Goal: Information Seeking & Learning: Learn about a topic

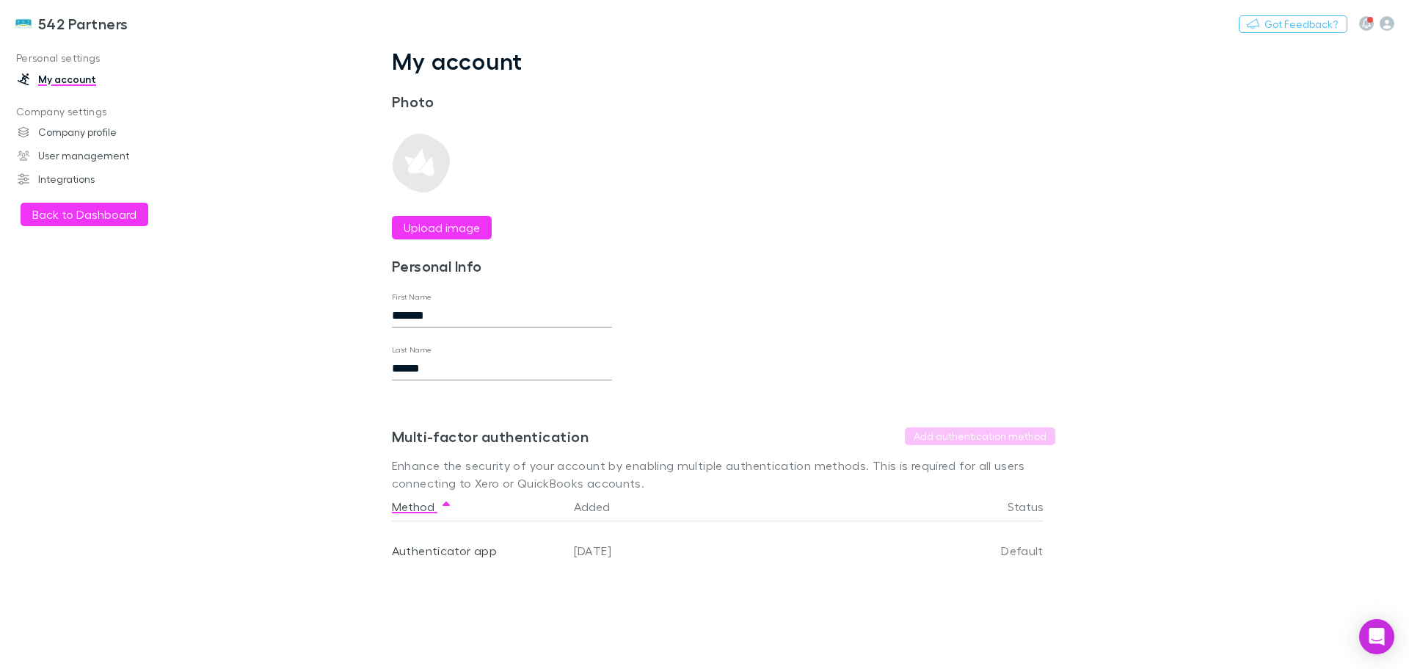
click at [88, 214] on button "Back to Dashboard" at bounding box center [85, 214] width 128 height 23
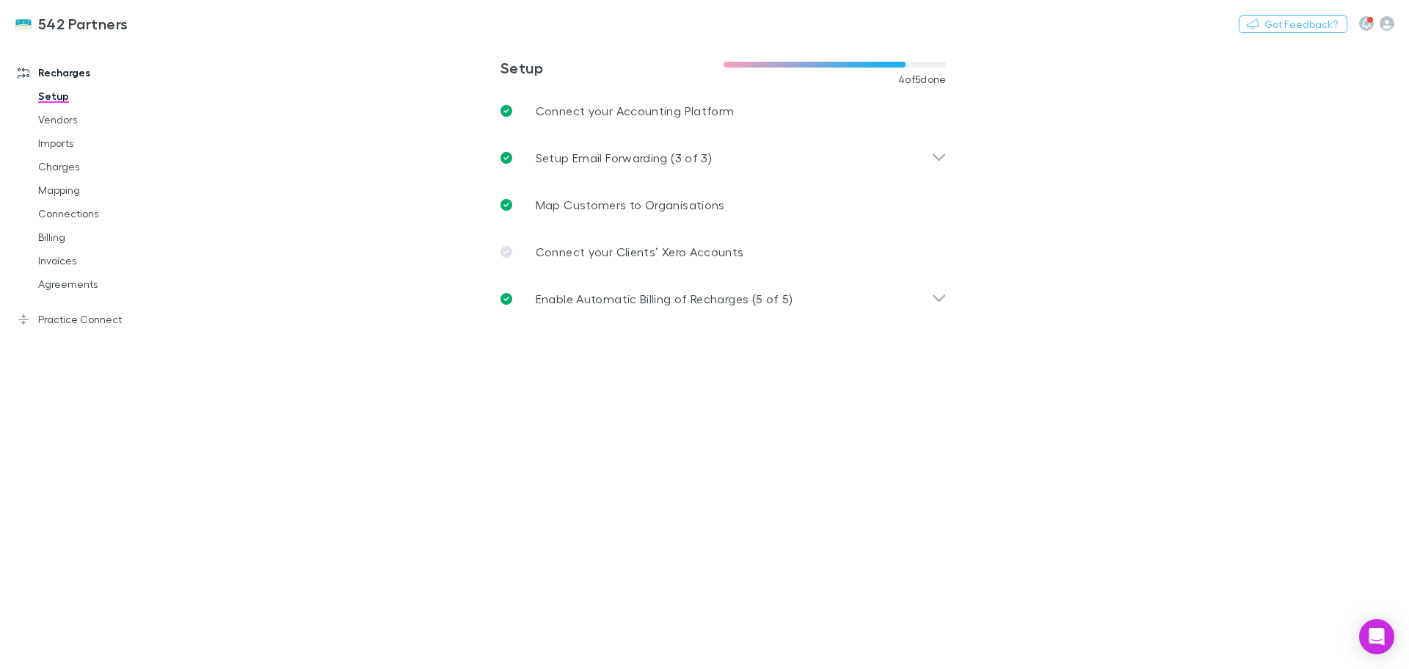
click at [944, 153] on icon at bounding box center [938, 158] width 15 height 18
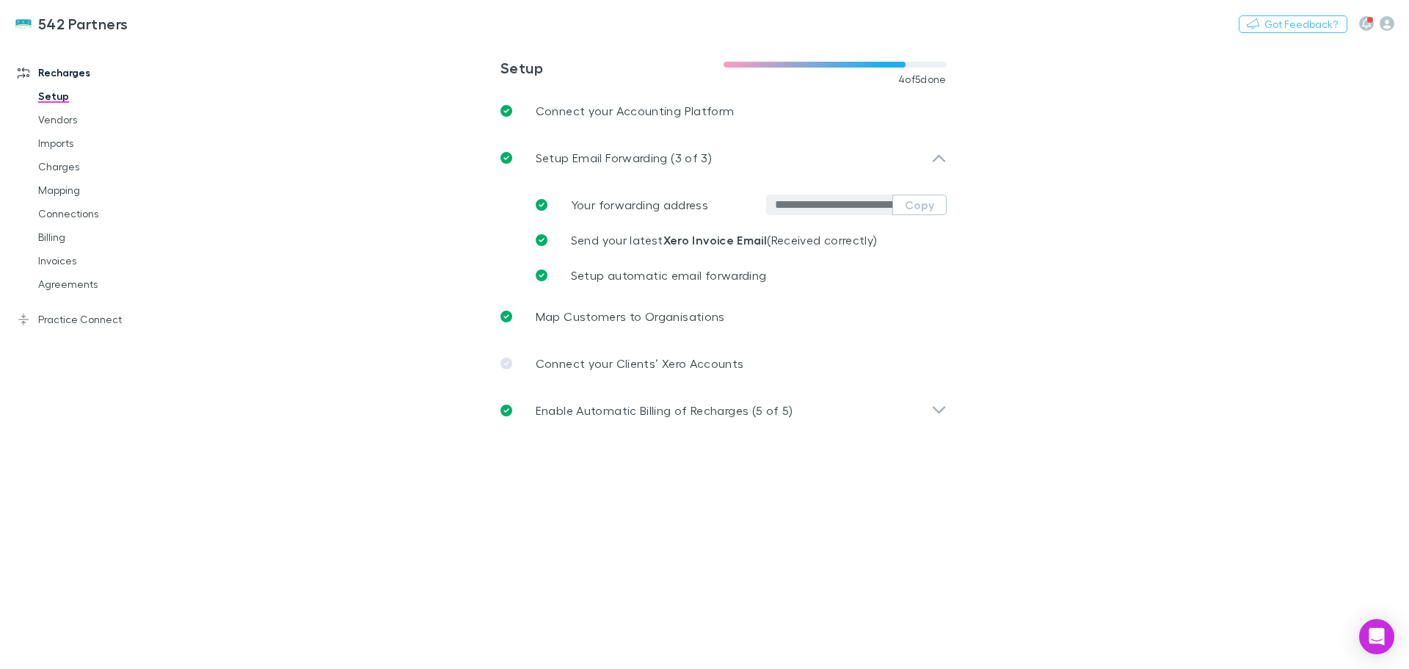
click at [67, 321] on link "Practice Connect" at bounding box center [100, 319] width 195 height 23
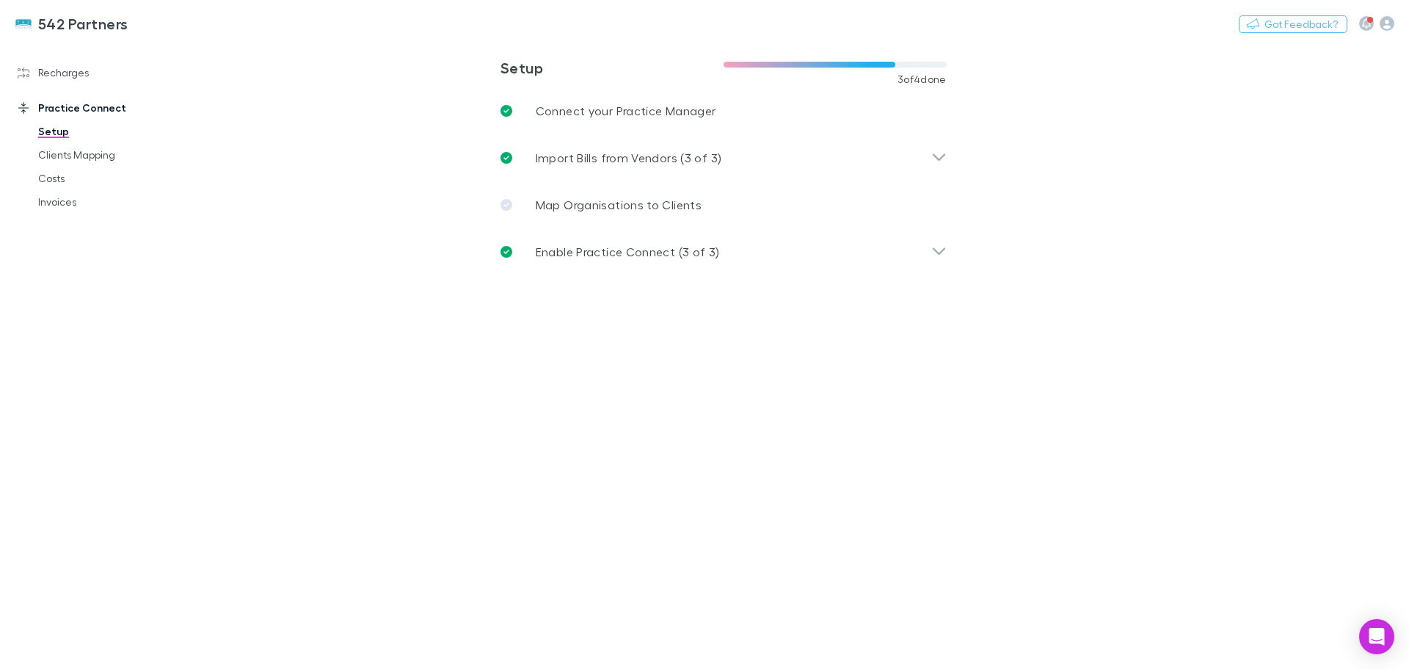
click at [51, 76] on link "Recharges" at bounding box center [100, 72] width 195 height 23
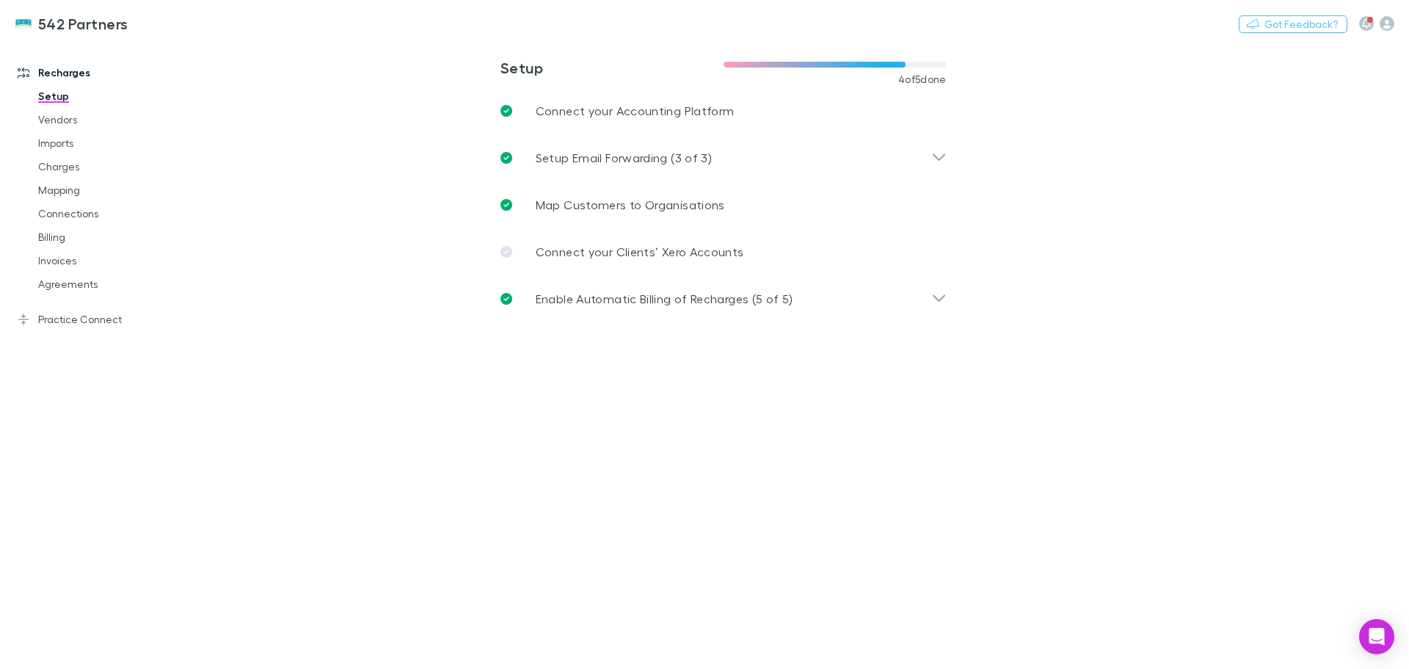
click at [1393, 25] on icon "button" at bounding box center [1387, 23] width 15 height 15
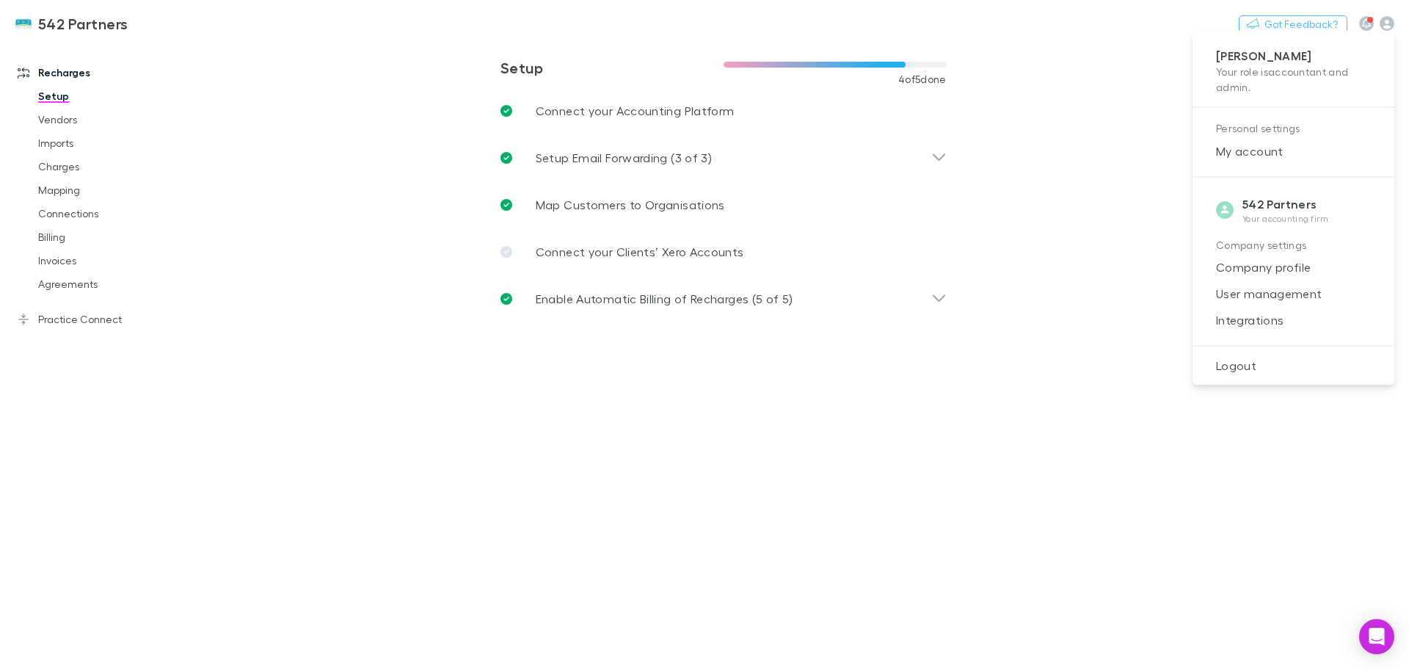
click at [1265, 267] on span "Company profile" at bounding box center [1293, 267] width 178 height 18
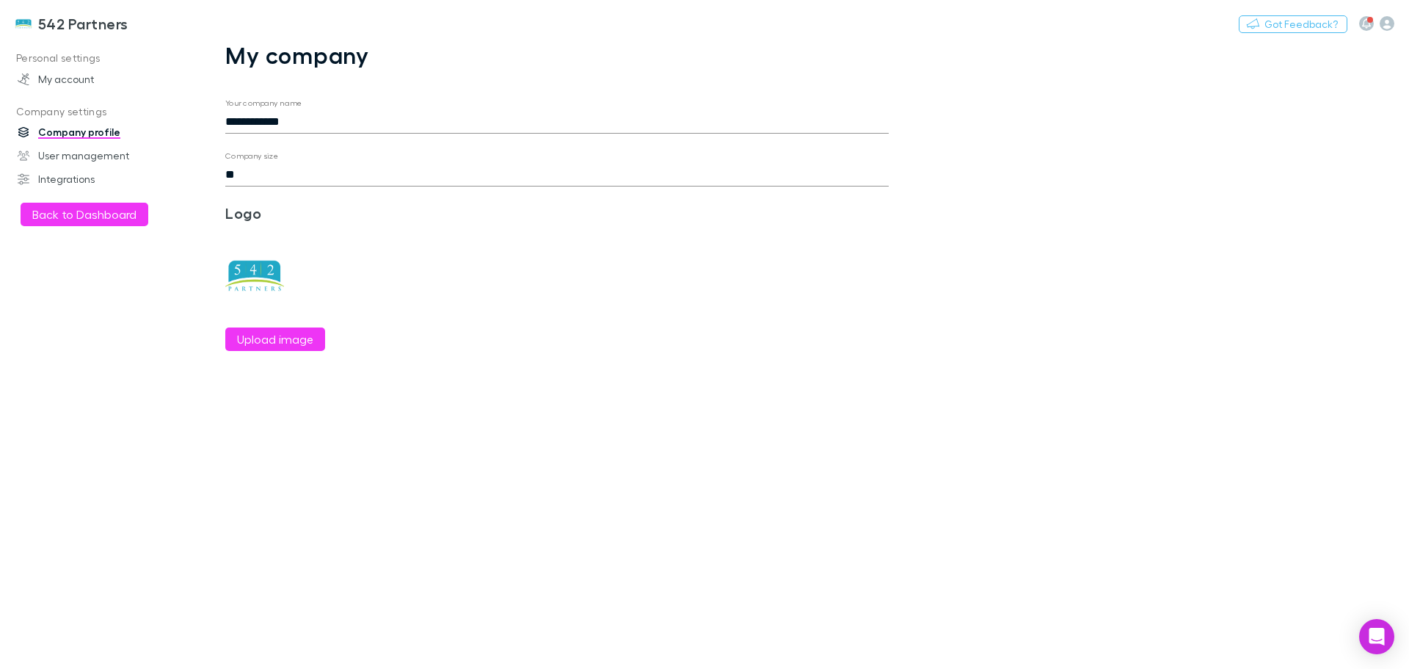
click at [1391, 25] on icon "button" at bounding box center [1387, 23] width 15 height 15
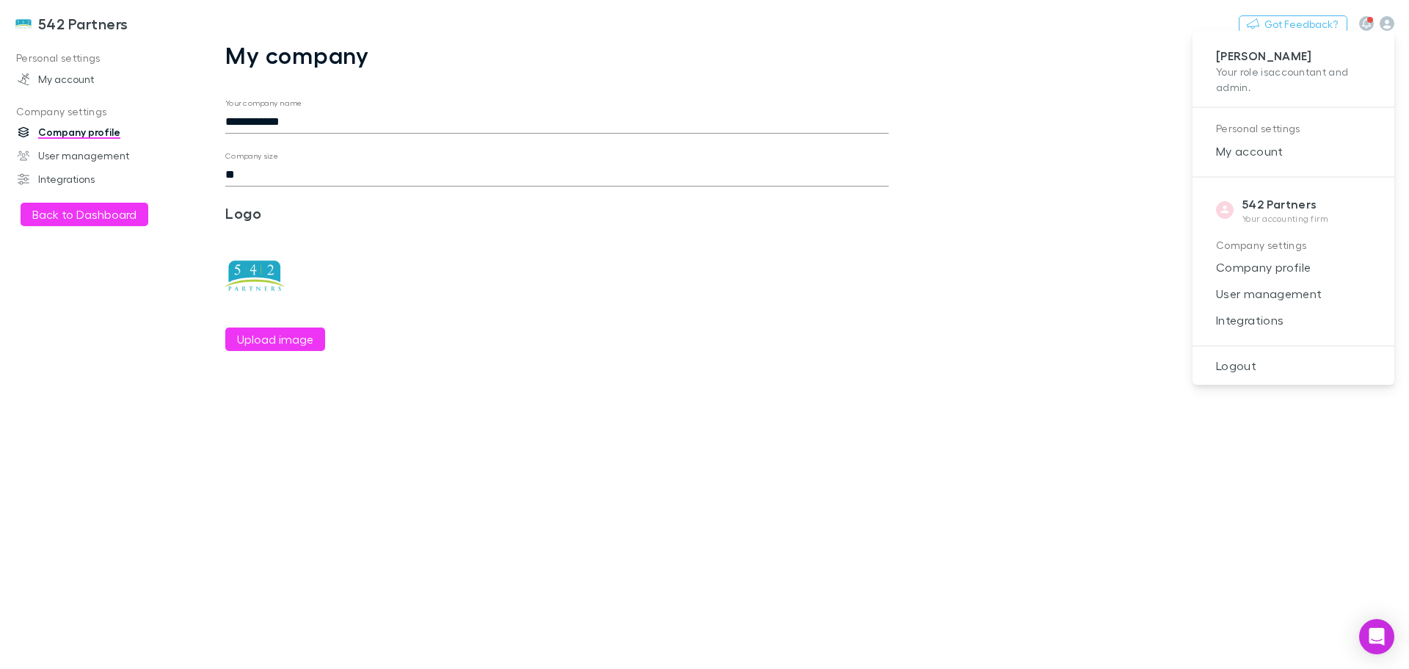
click at [1243, 298] on span "User management" at bounding box center [1293, 294] width 178 height 18
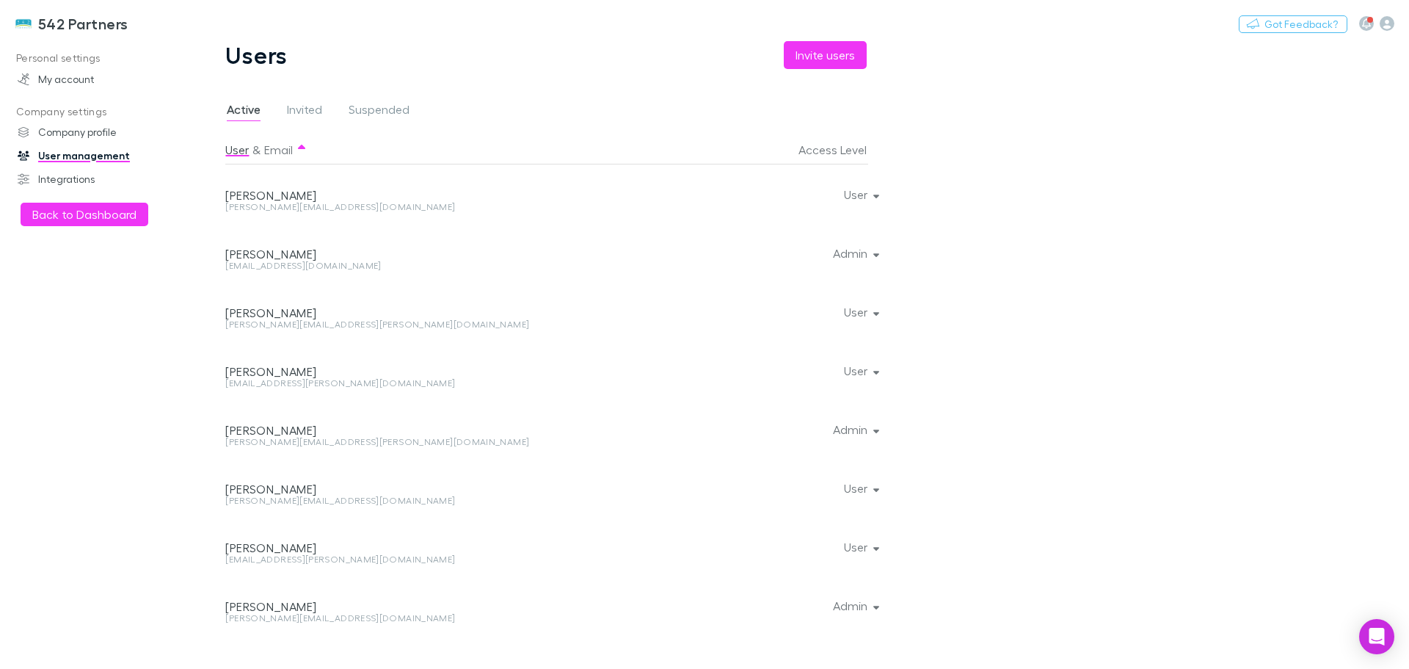
click at [64, 217] on button "Back to Dashboard" at bounding box center [85, 214] width 128 height 23
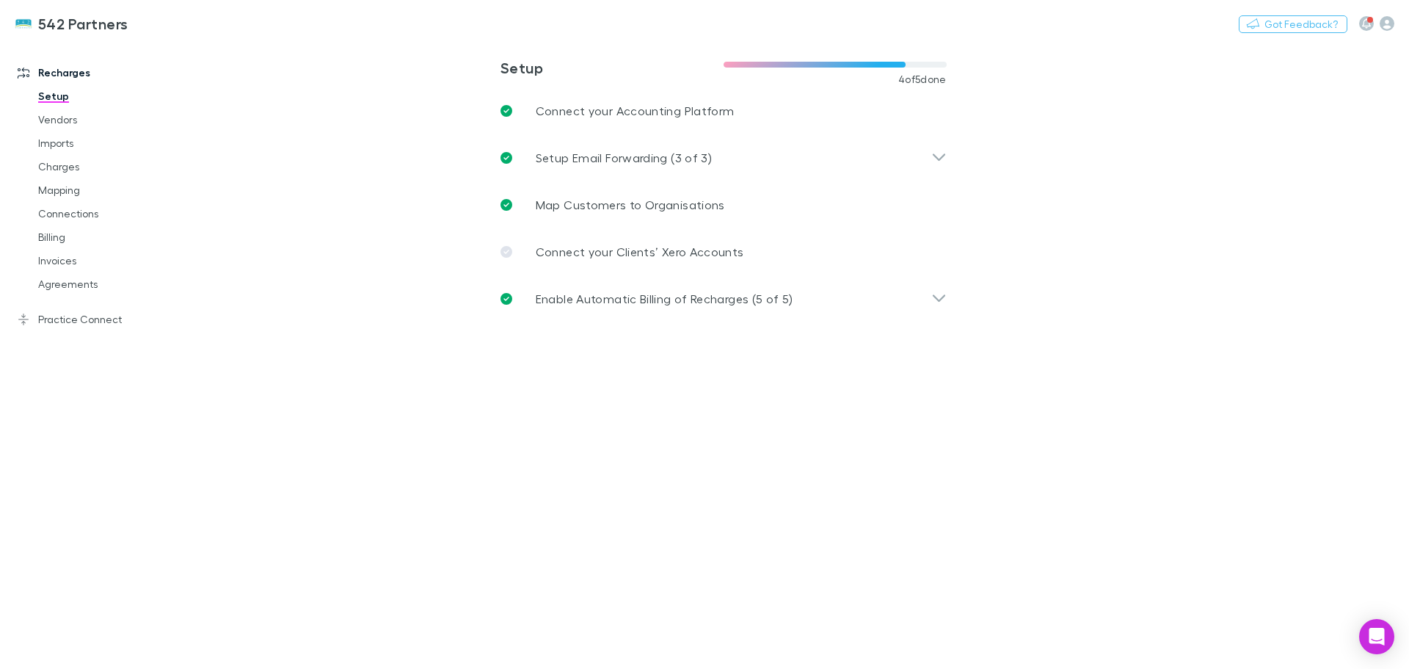
click at [1364, 23] on icon "button" at bounding box center [1366, 23] width 9 height 10
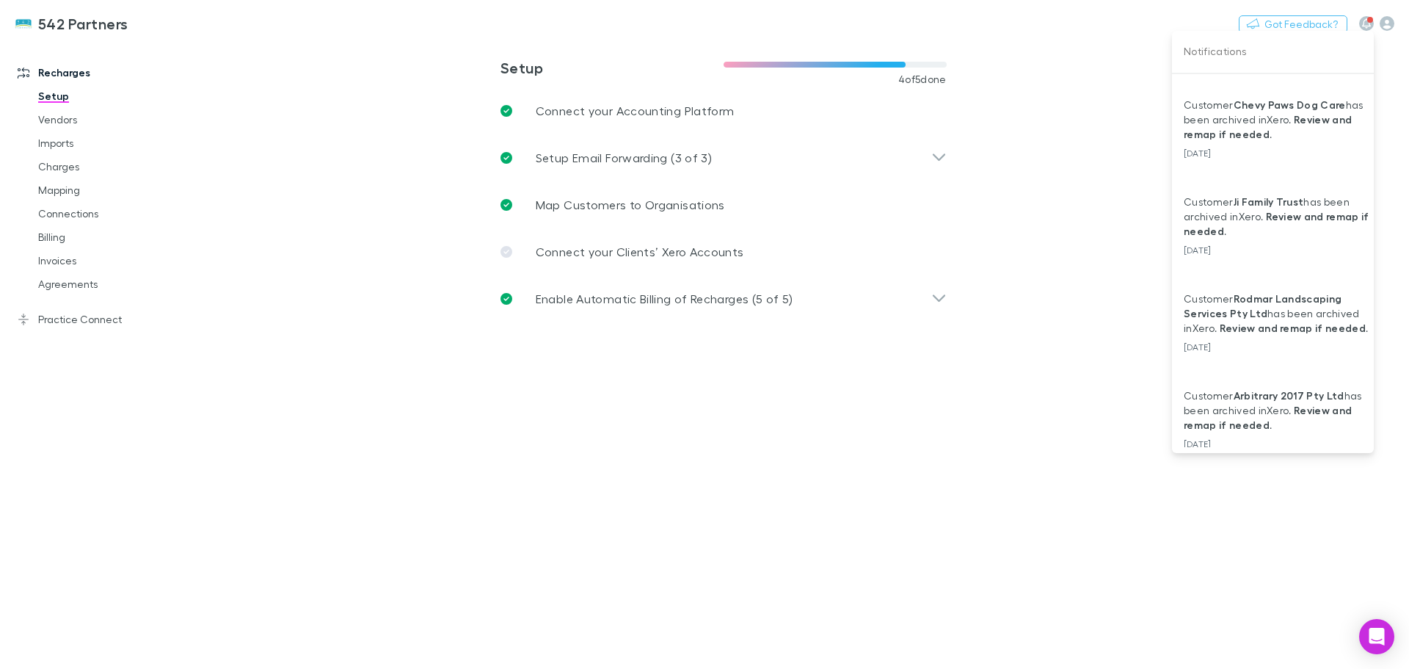
click at [1364, 23] on div at bounding box center [704, 334] width 1409 height 669
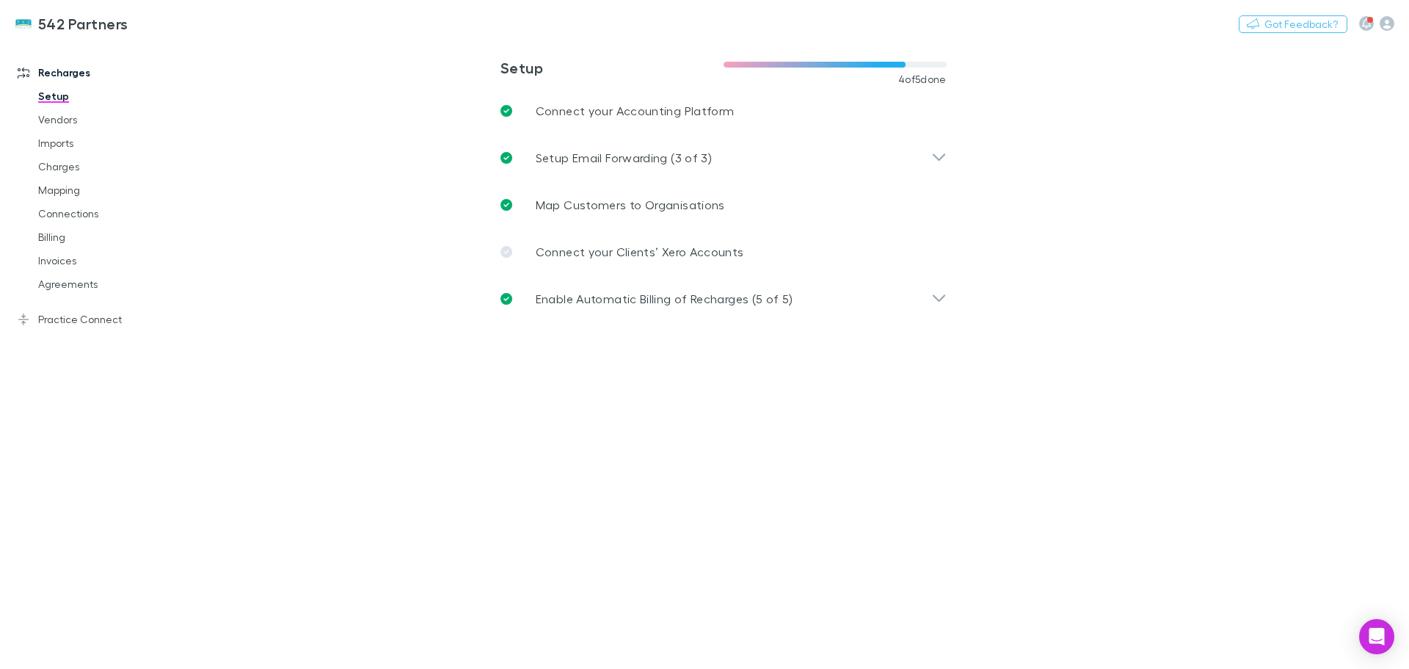
click at [1386, 20] on icon "button" at bounding box center [1387, 23] width 15 height 15
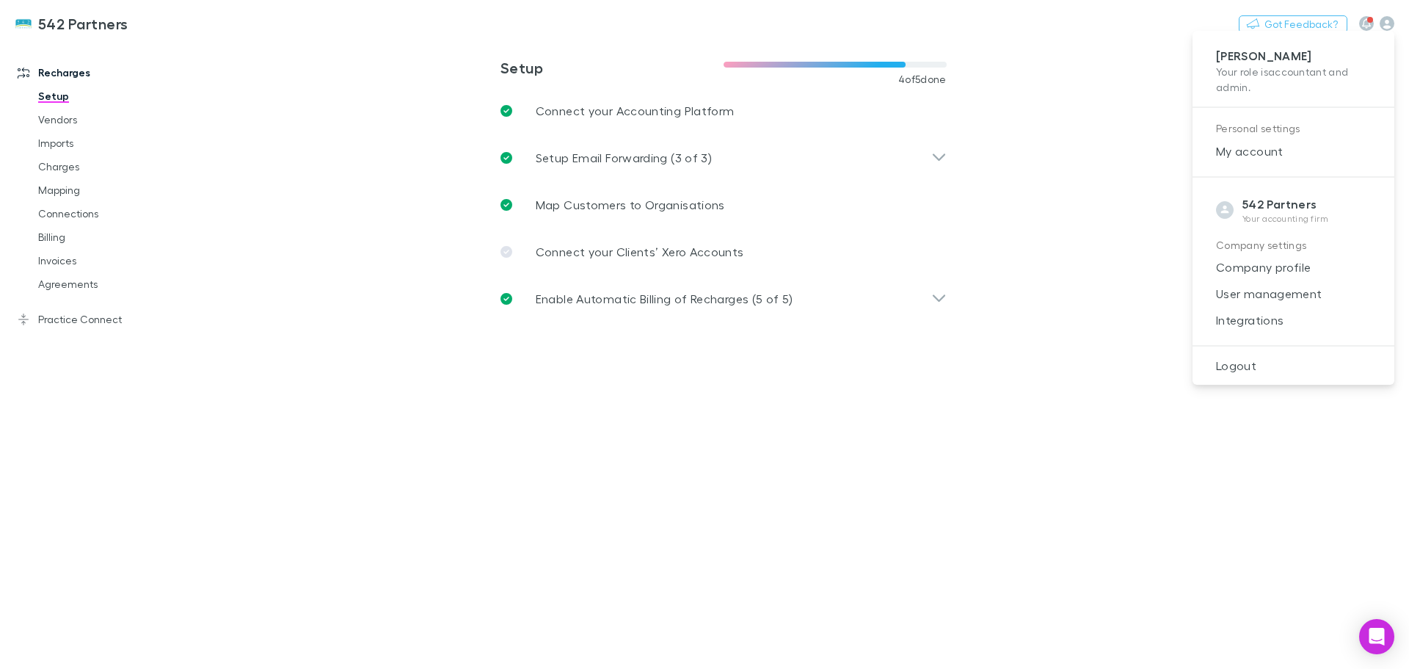
click at [1383, 635] on icon "Open Intercom Messenger" at bounding box center [1377, 637] width 15 height 18
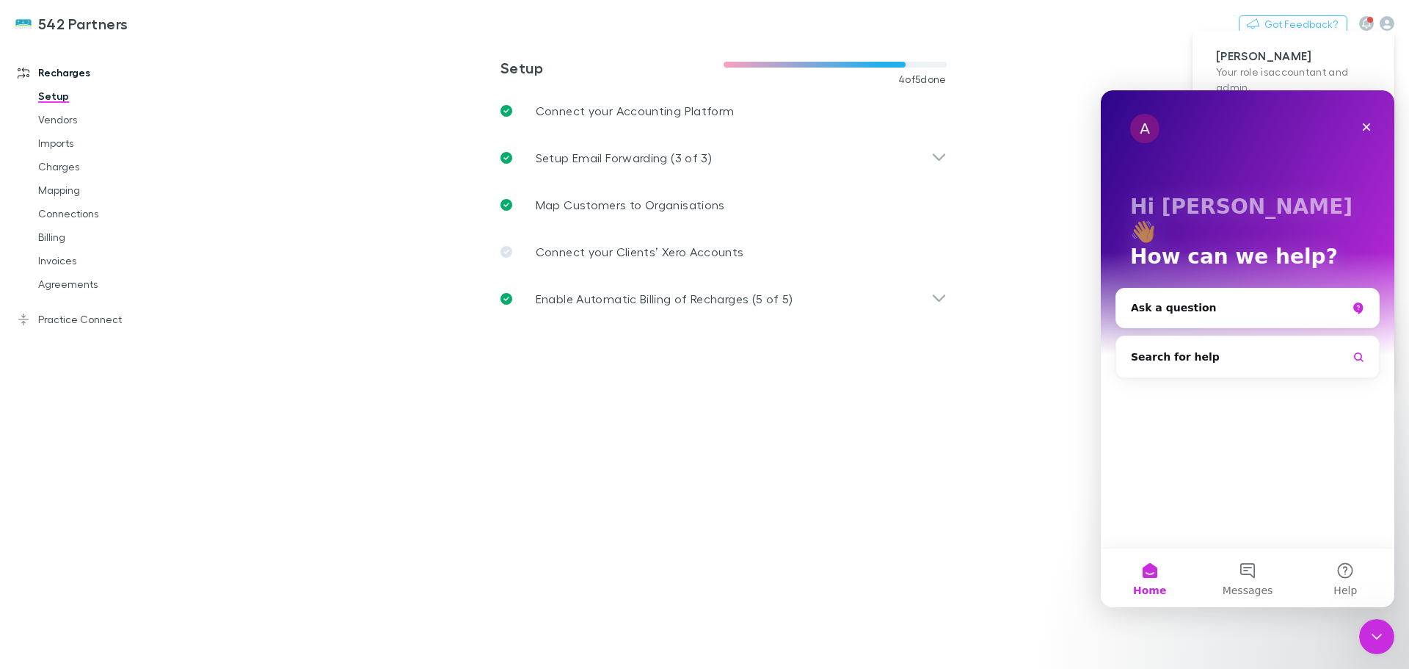
click at [1342, 572] on button "Help" at bounding box center [1346, 577] width 98 height 59
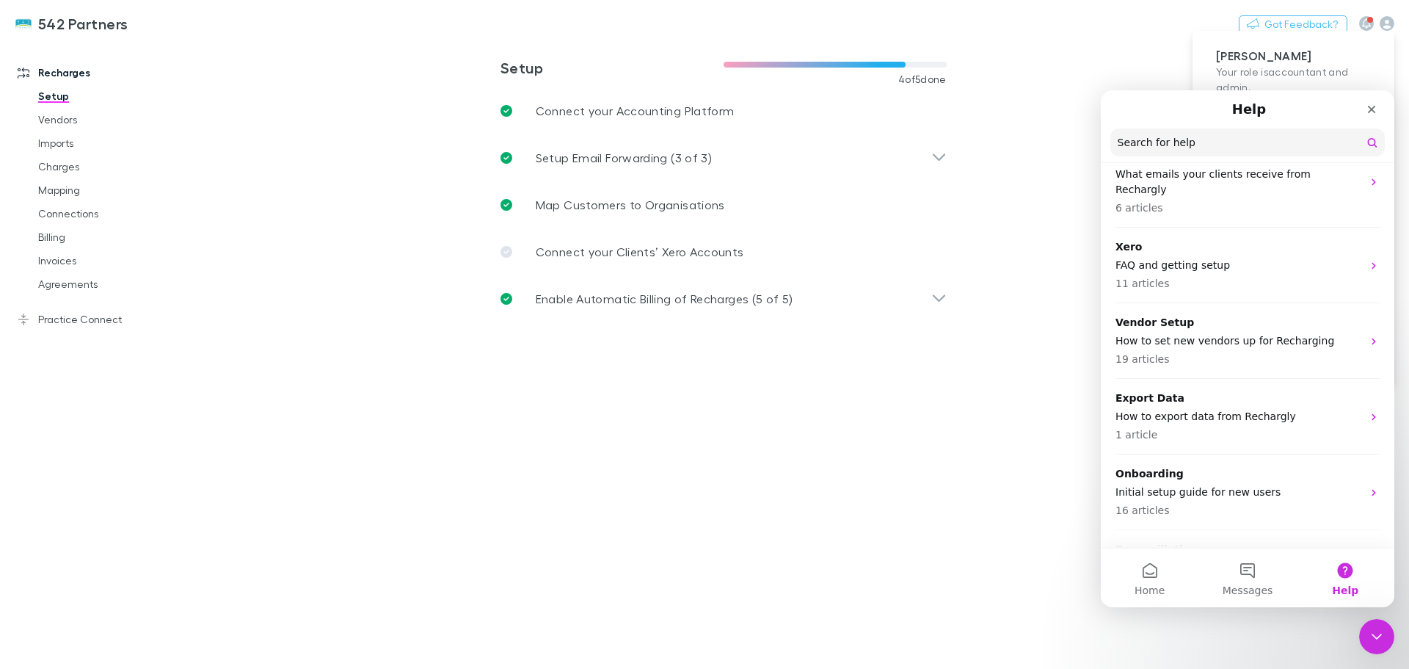
scroll to position [73, 0]
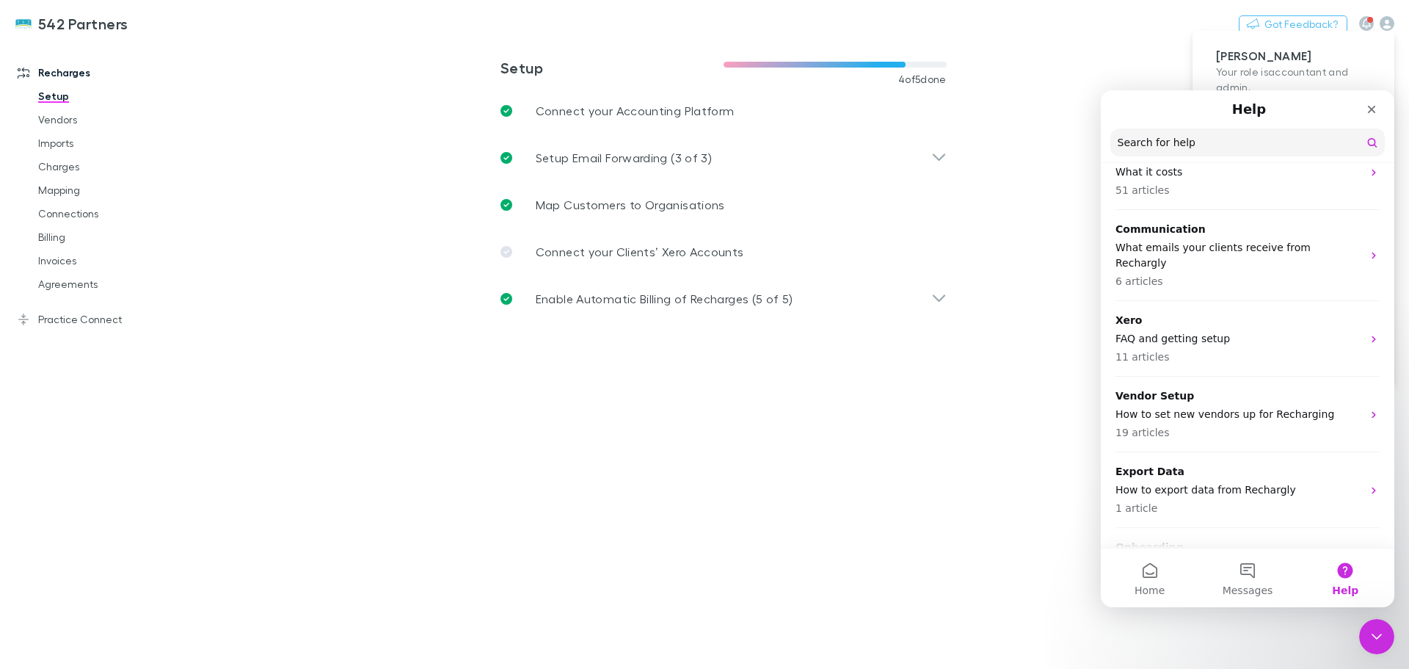
click at [1143, 241] on p "What emails your clients receive from Rechargly" at bounding box center [1239, 255] width 247 height 31
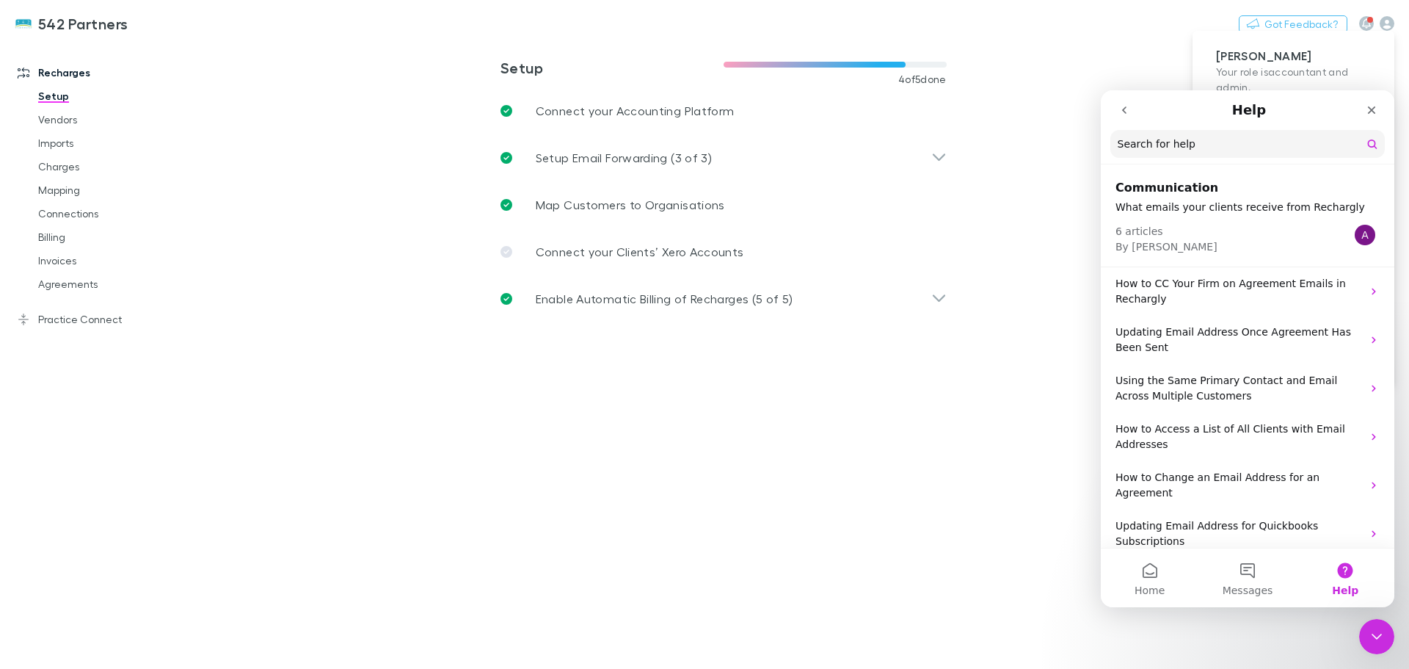
scroll to position [1, 0]
click at [1127, 112] on icon "go back" at bounding box center [1125, 110] width 12 height 12
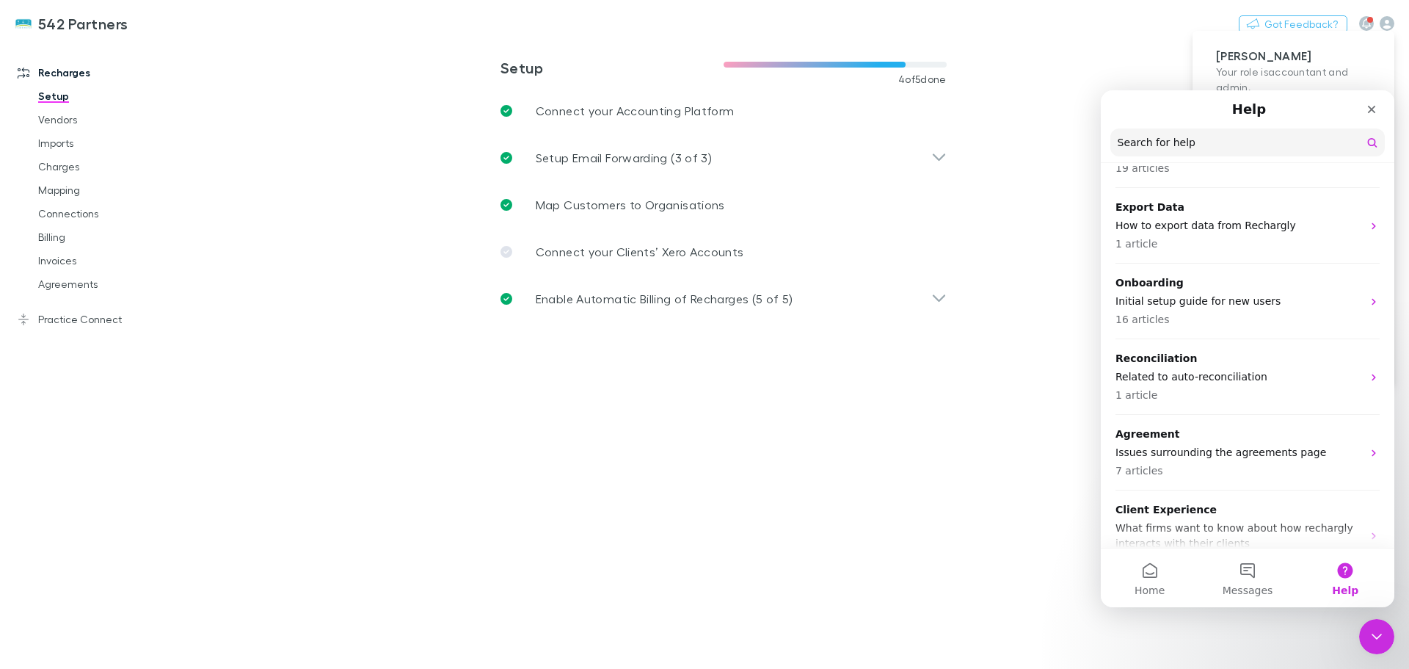
scroll to position [356, 0]
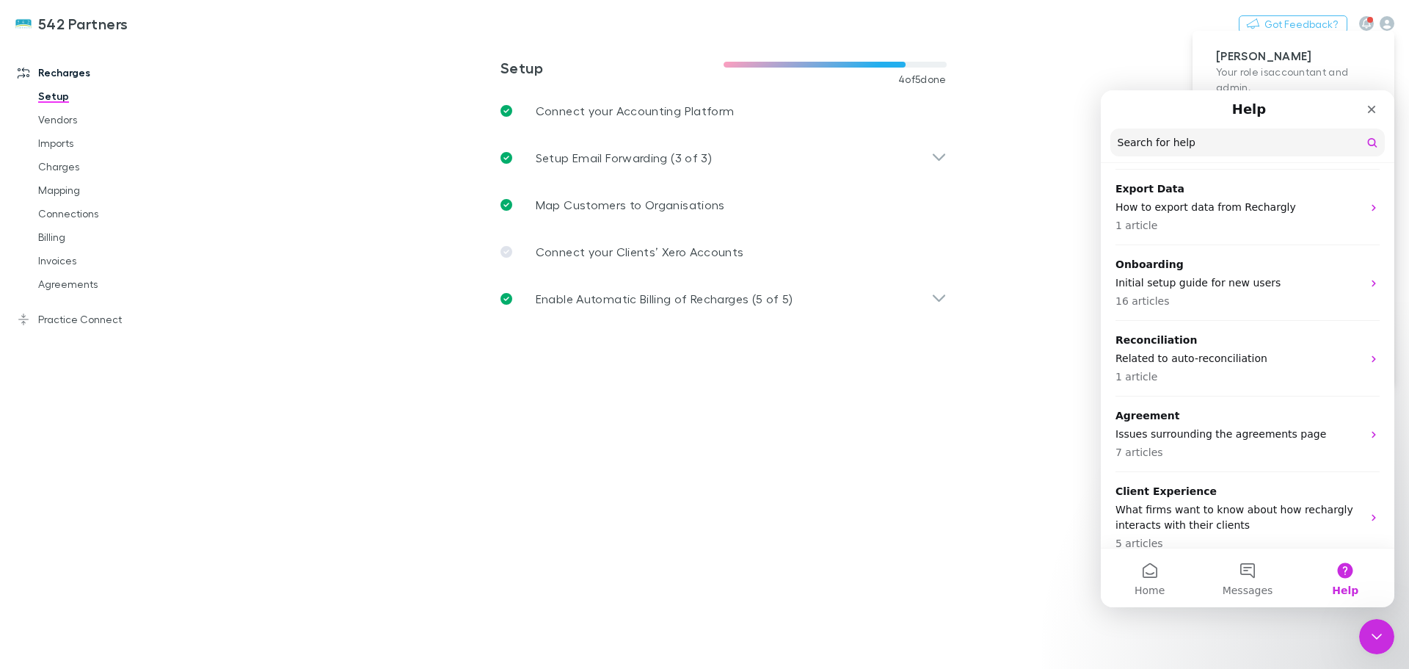
click at [1149, 408] on p "Agreement" at bounding box center [1239, 415] width 247 height 15
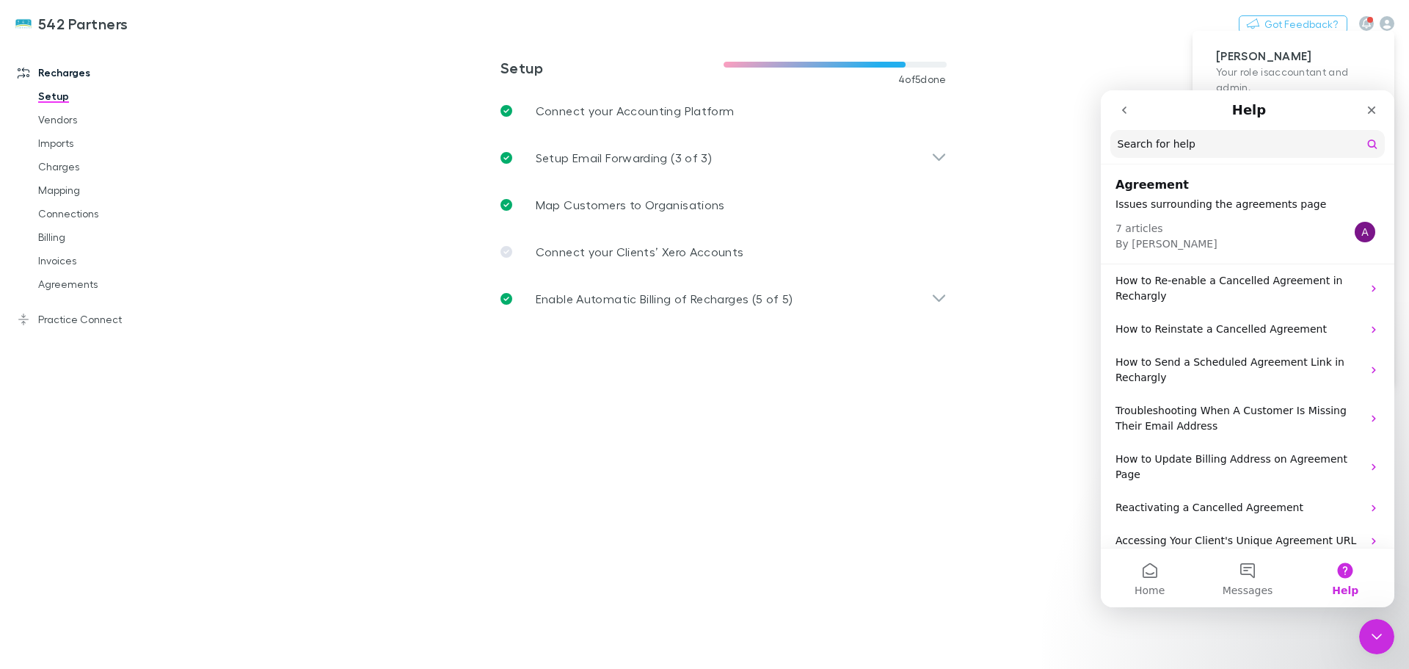
scroll to position [0, 0]
click at [1122, 106] on icon "go back" at bounding box center [1125, 110] width 12 height 12
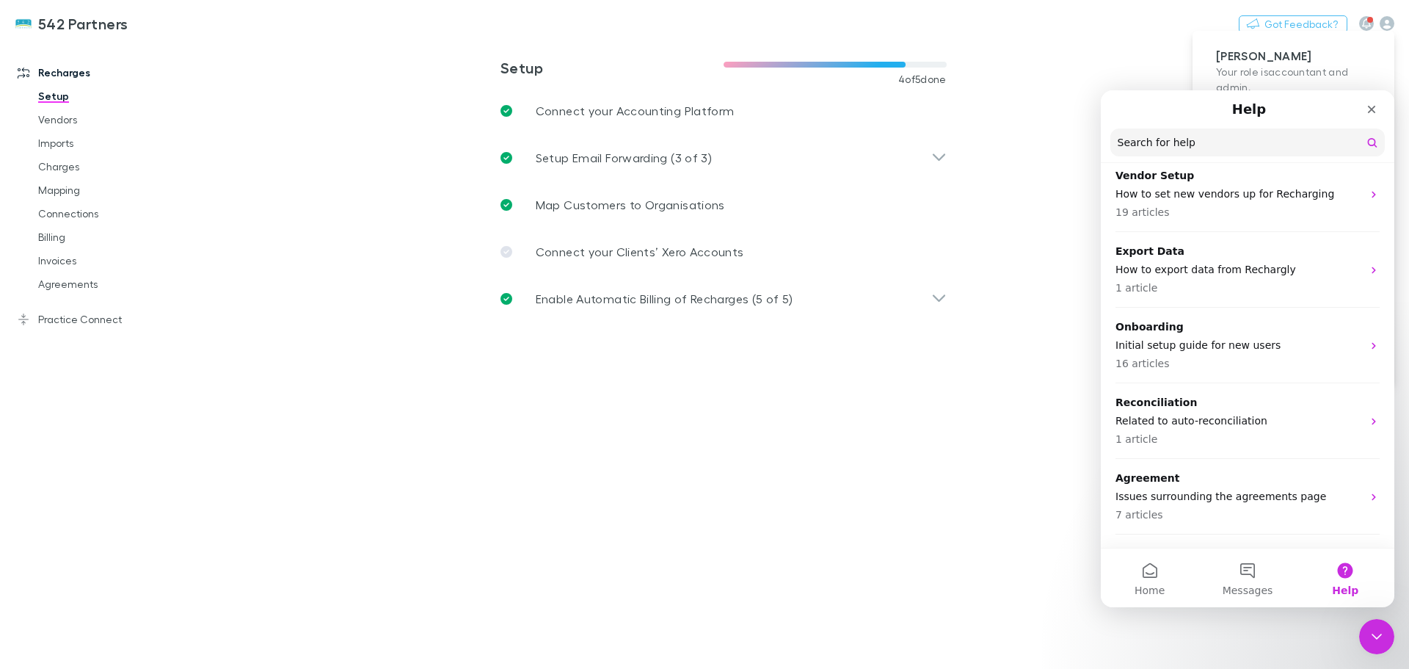
scroll to position [356, 0]
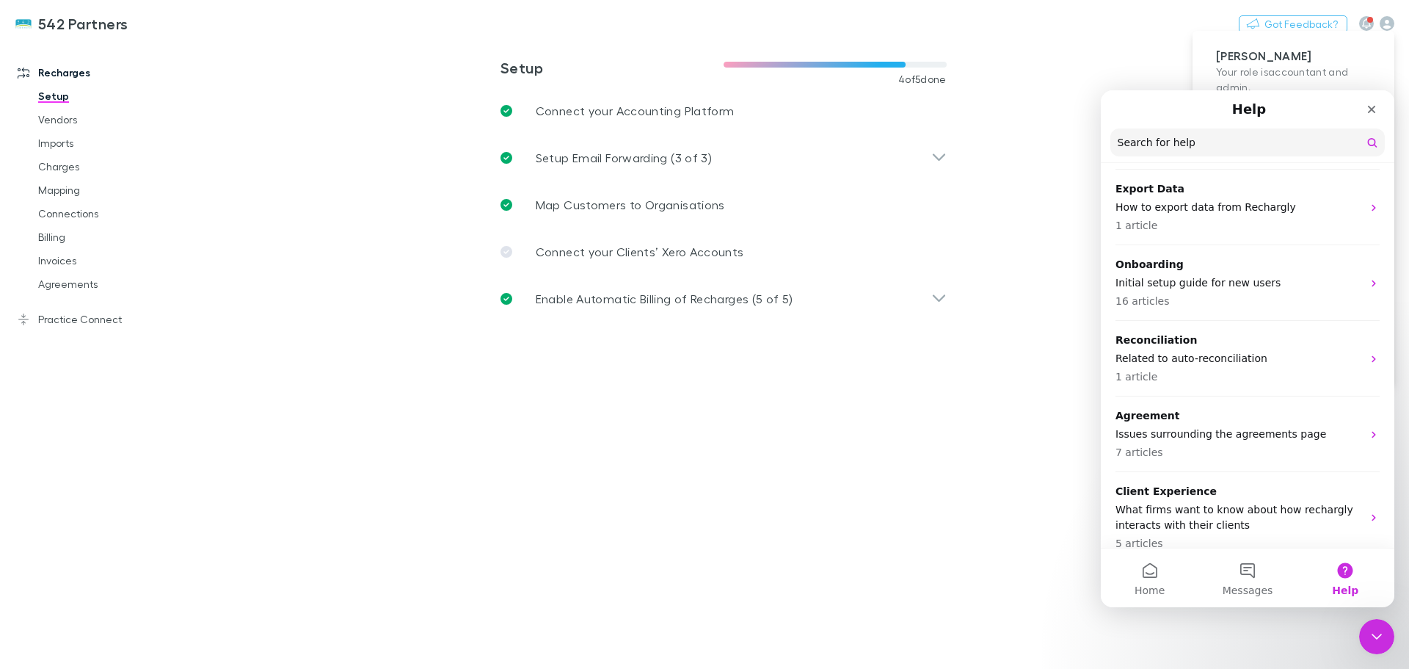
click at [1167, 484] on p "Client Experience" at bounding box center [1239, 491] width 247 height 15
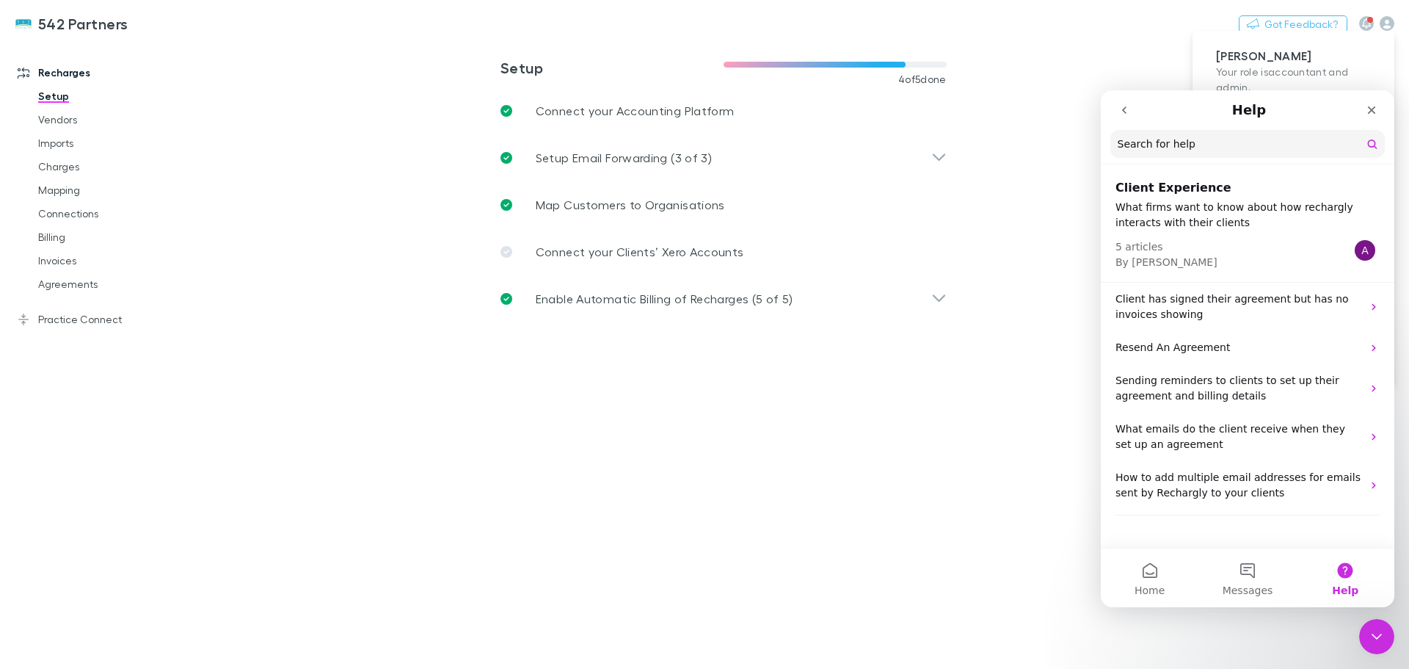
click at [1216, 432] on p "What emails do the client receive when they set up an agreement" at bounding box center [1239, 436] width 247 height 31
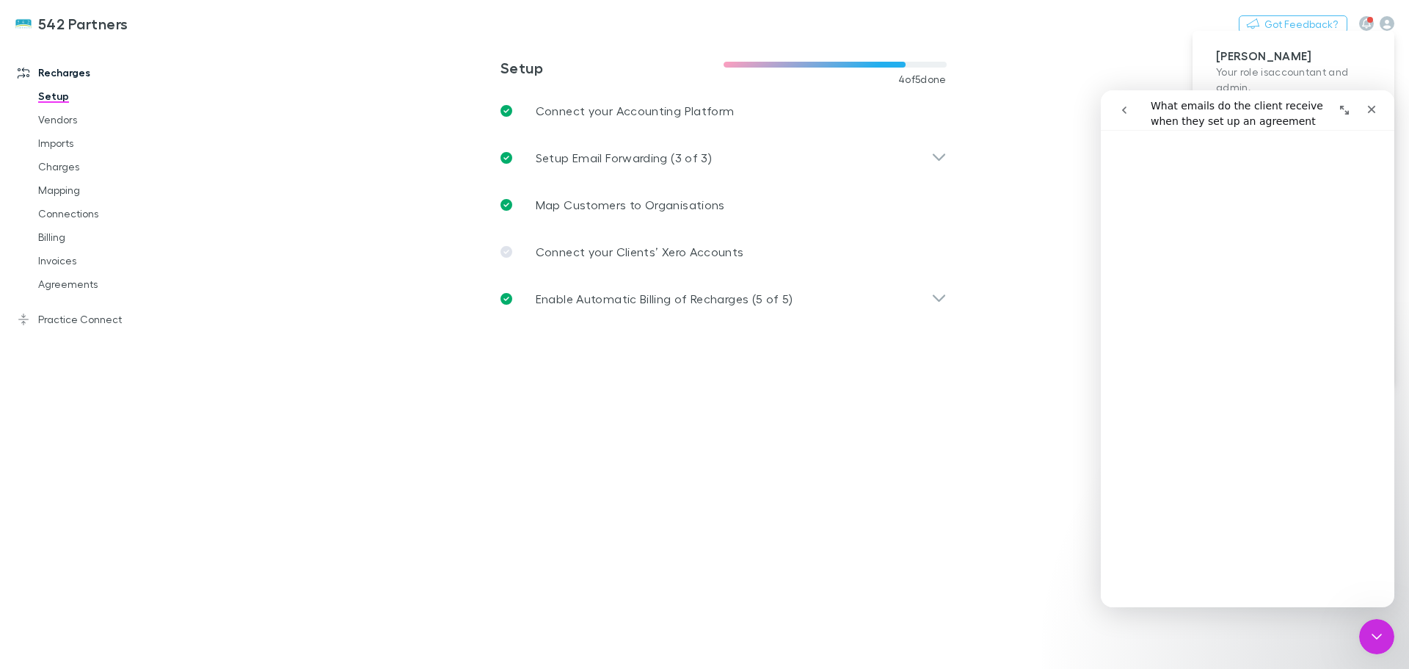
scroll to position [643, 0]
